Goal: Information Seeking & Learning: Learn about a topic

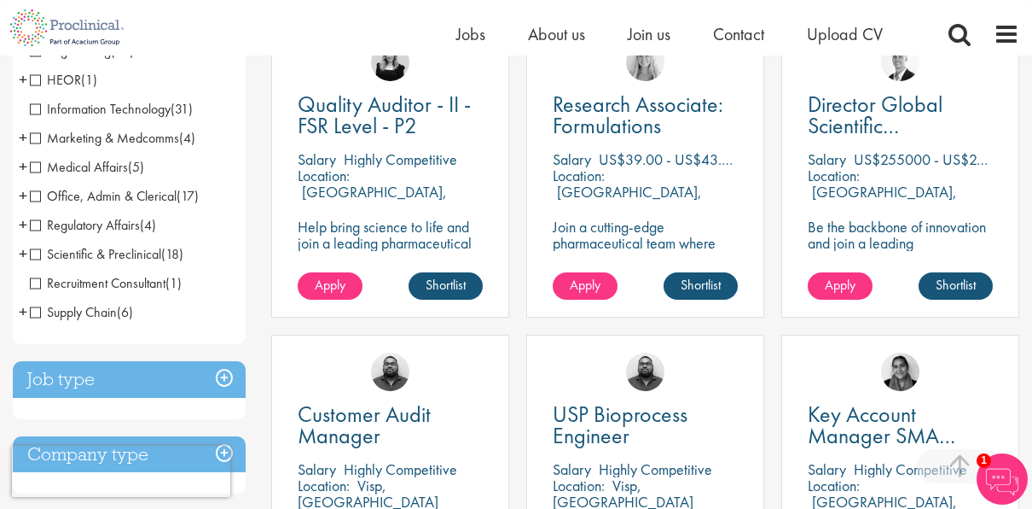
scroll to position [341, 0]
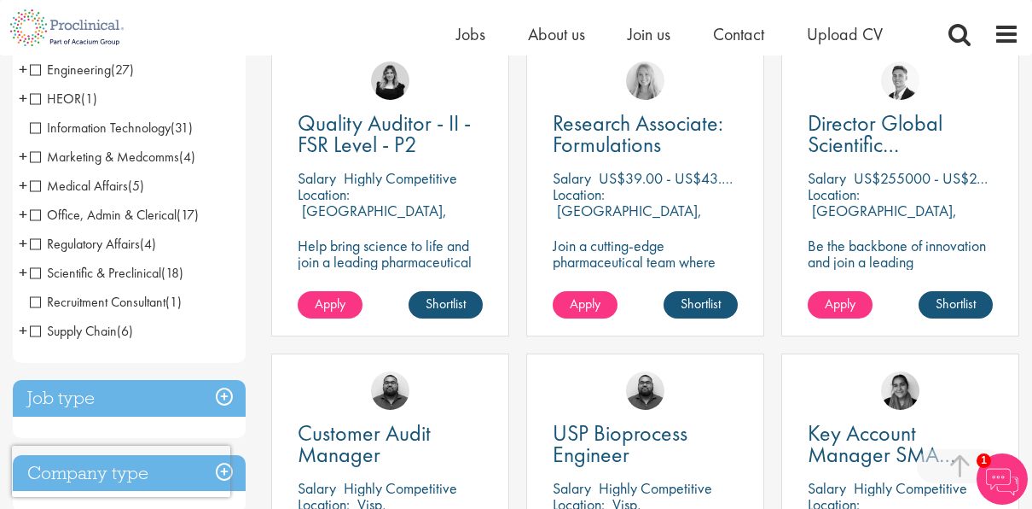
click at [156, 266] on span "Scientific & Preclinical" at bounding box center [95, 273] width 131 height 18
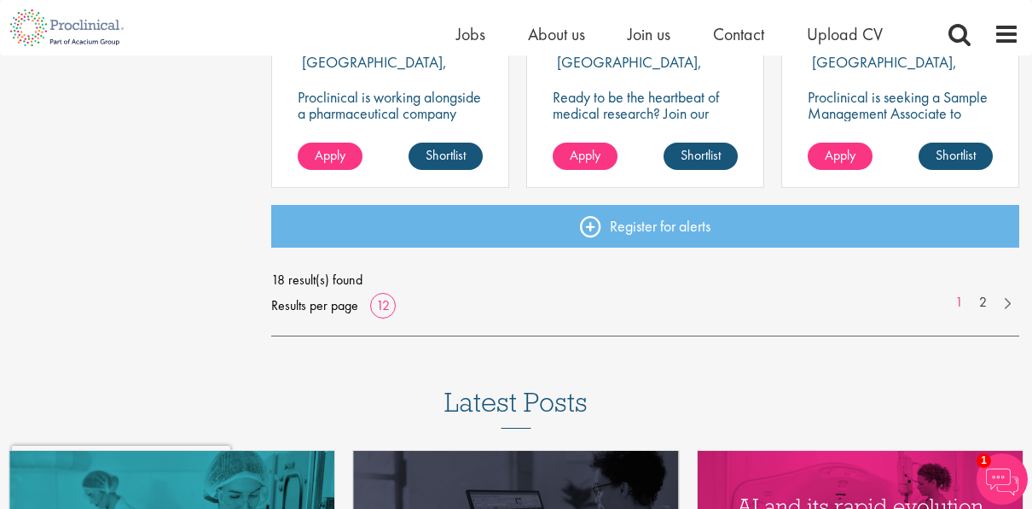
scroll to position [1432, 0]
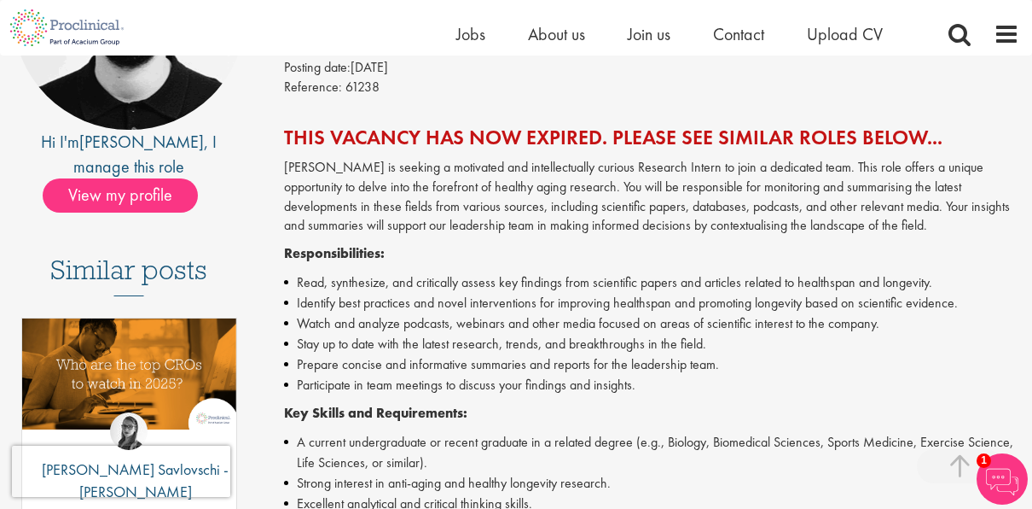
scroll to position [282, 0]
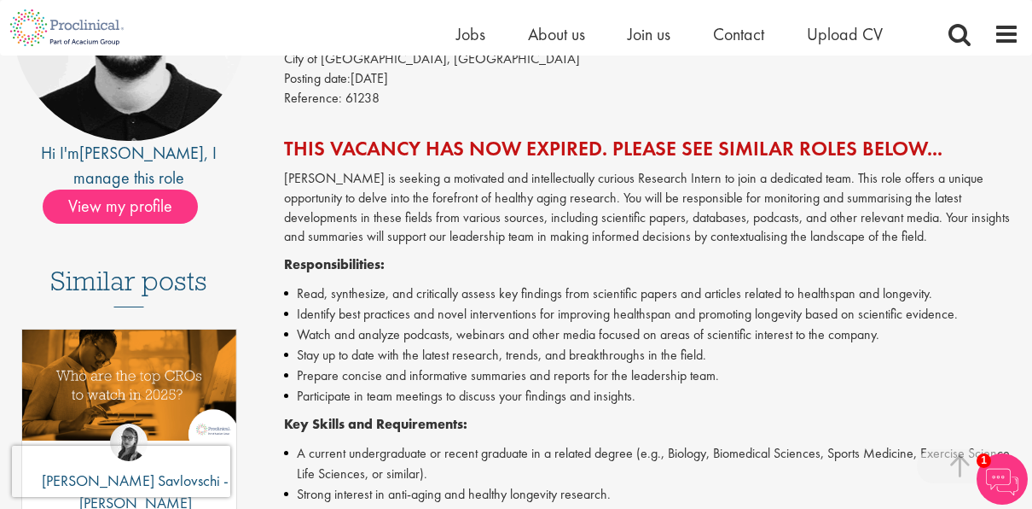
click at [281, 142] on div "Entry Level Research Associate - Biotech Salary: Highly Competitive Job type: P…" at bounding box center [646, 445] width 775 height 1073
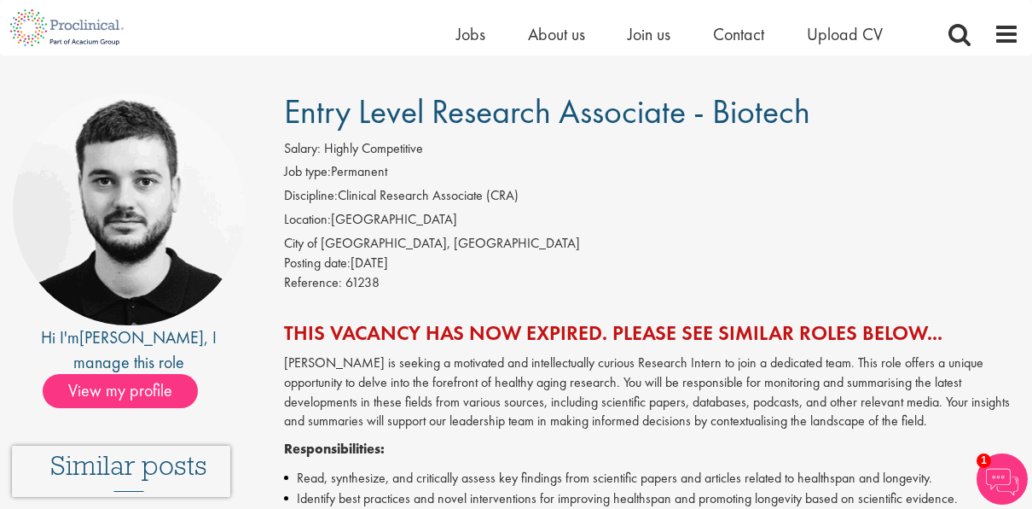
scroll to position [94, 0]
